Goal: Browse casually

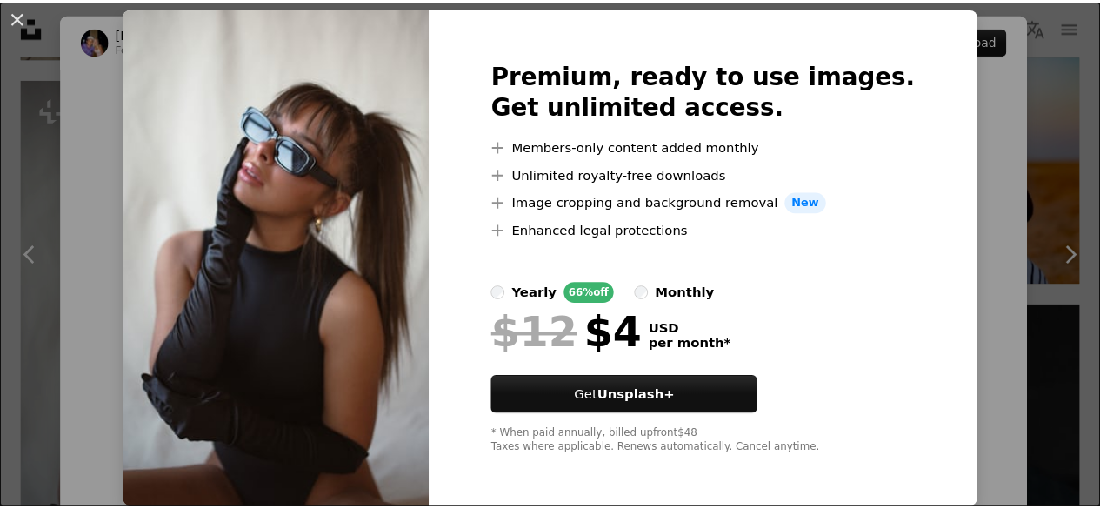
scroll to position [49, 0]
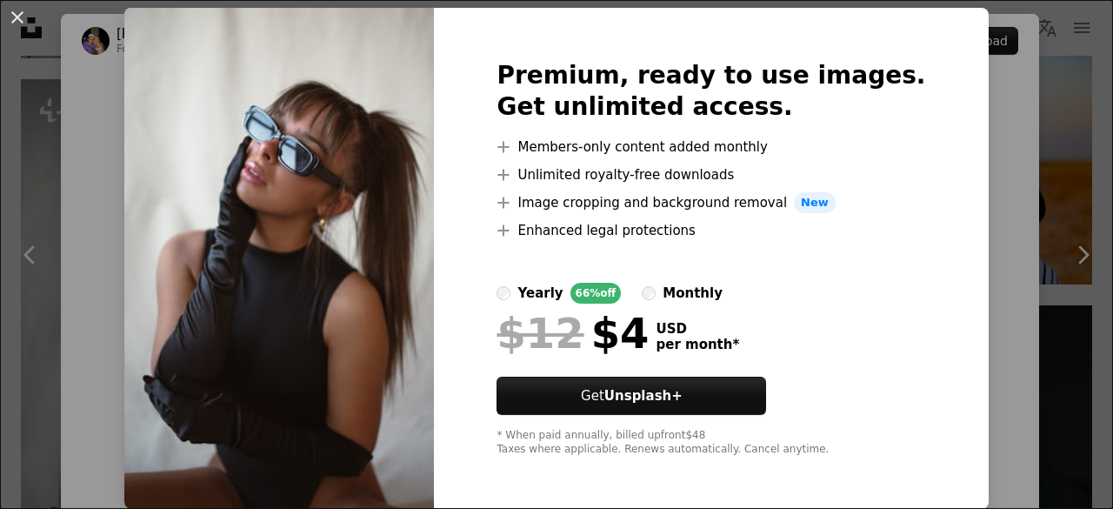
click at [991, 293] on div "An X shape Premium, ready to use images. Get unlimited access. A plus sign Memb…" at bounding box center [556, 254] width 1113 height 509
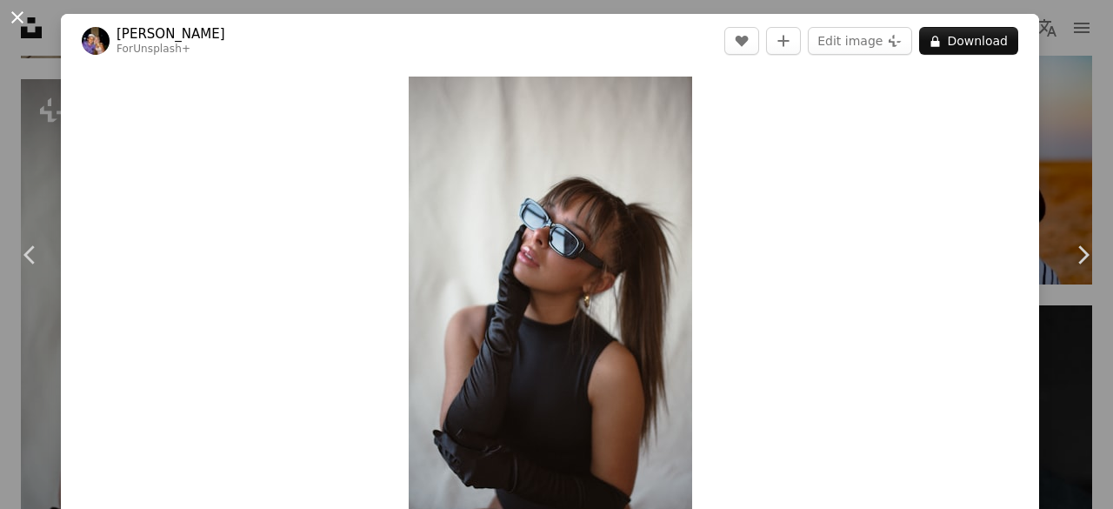
click at [7, 18] on button "An X shape" at bounding box center [17, 17] width 21 height 21
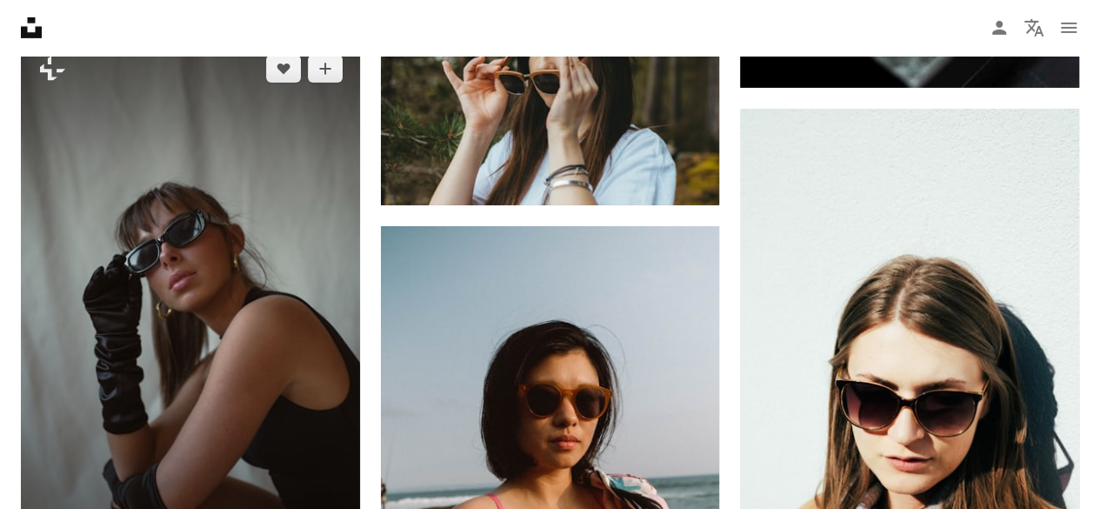
scroll to position [2956, 0]
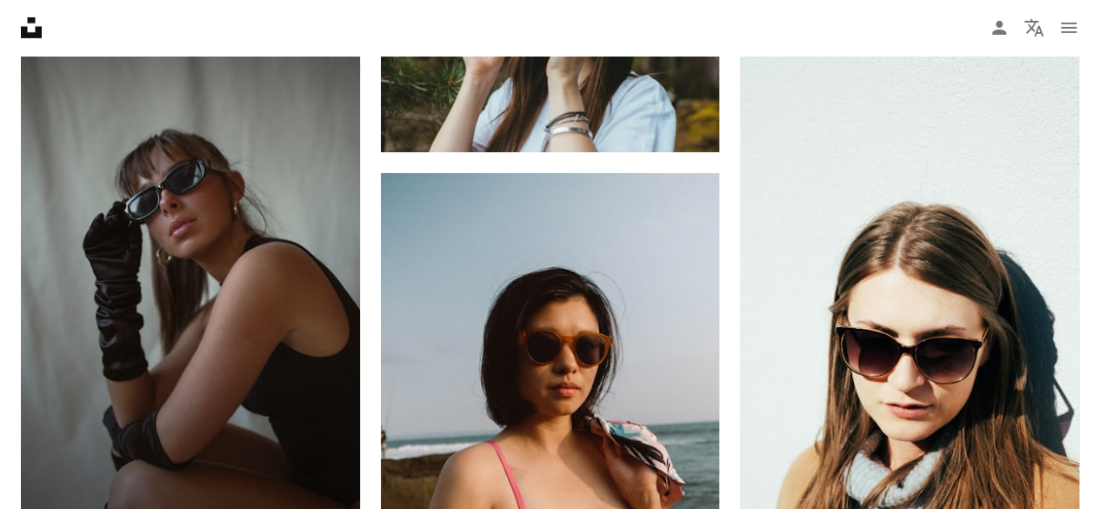
click at [183, 279] on img at bounding box center [190, 286] width 339 height 604
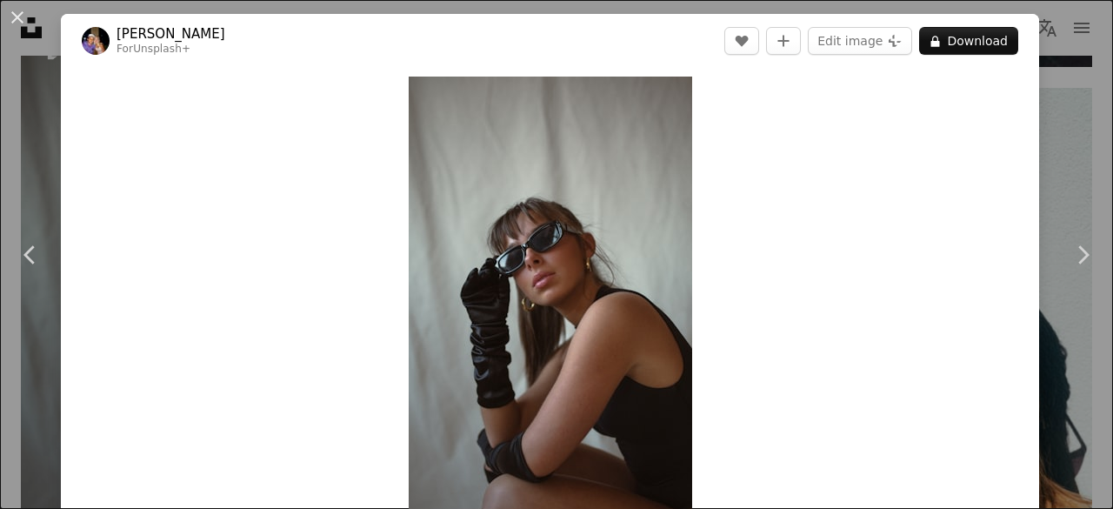
click at [1082, 81] on div "An X shape Chevron left Chevron right [PERSON_NAME] For Unsplash+ A heart A plu…" at bounding box center [556, 254] width 1113 height 509
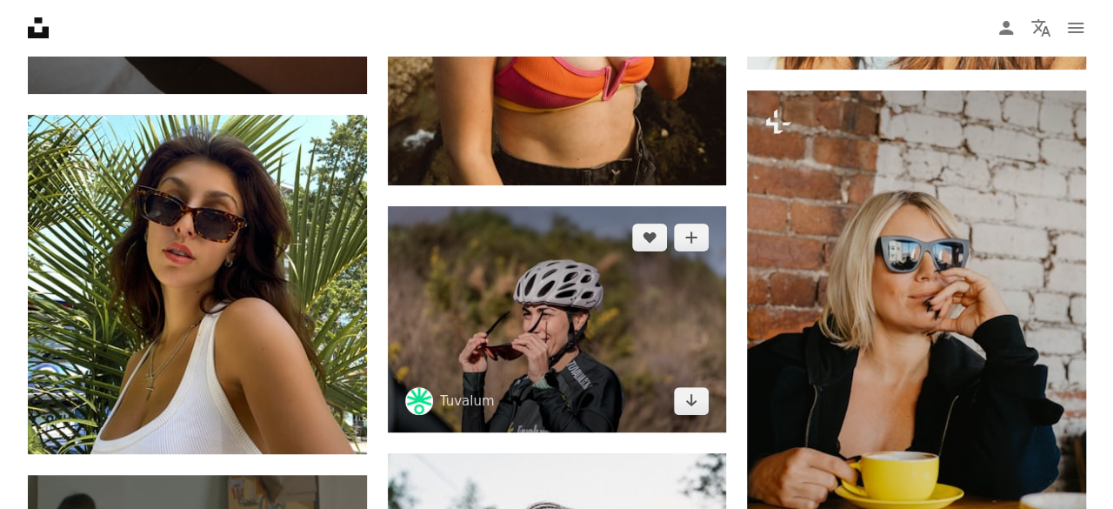
scroll to position [3478, 0]
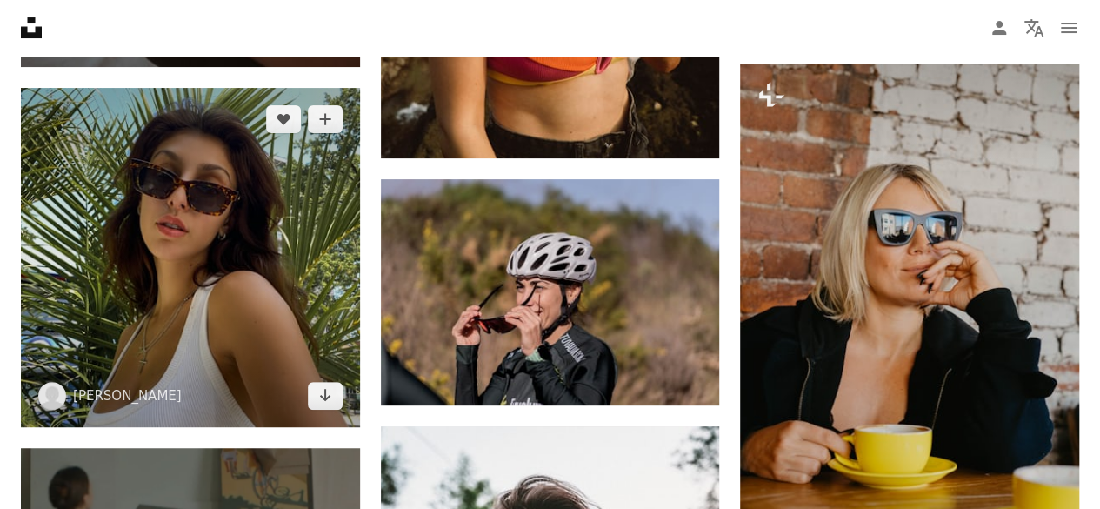
click at [152, 279] on img at bounding box center [190, 257] width 339 height 339
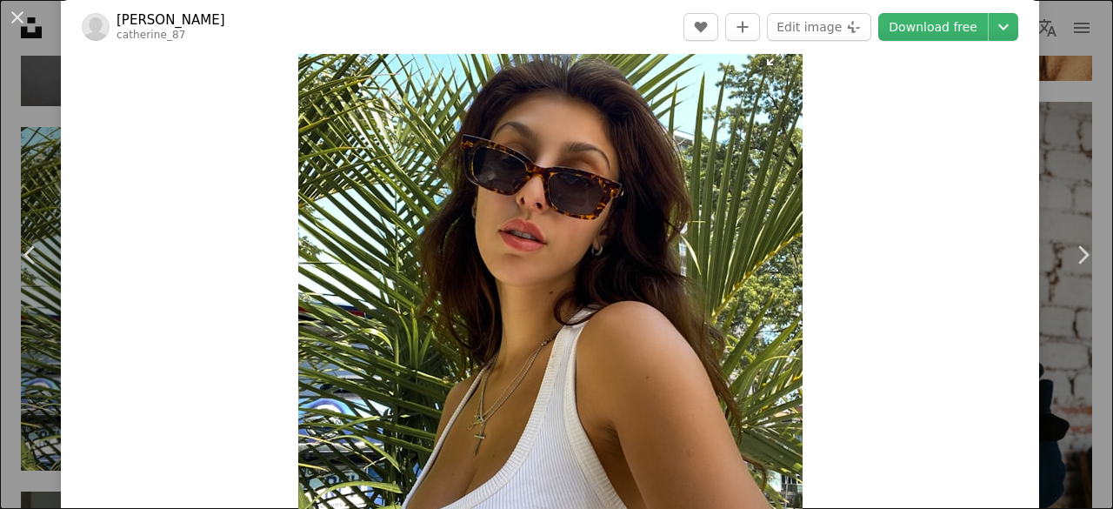
scroll to position [87, 0]
